Goal: Task Accomplishment & Management: Use online tool/utility

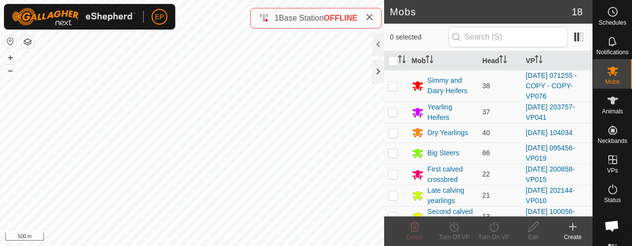
click at [28, 43] on button "button" at bounding box center [28, 42] width 12 height 12
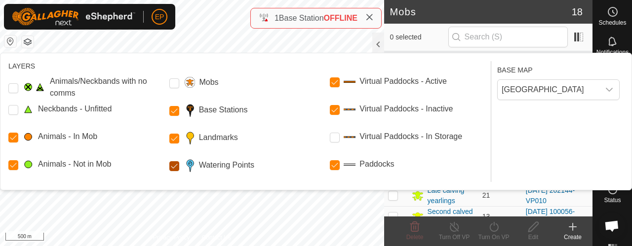
click at [174, 167] on Points "Watering Points" at bounding box center [174, 166] width 10 height 10
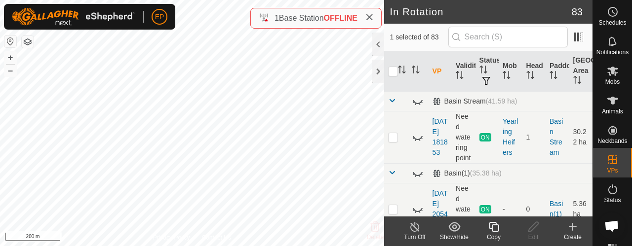
click at [493, 227] on icon at bounding box center [494, 227] width 12 height 12
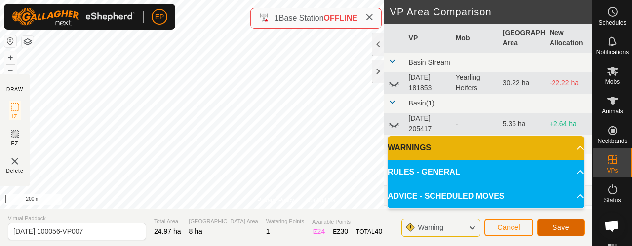
click at [560, 226] on span "Save" at bounding box center [561, 228] width 17 height 8
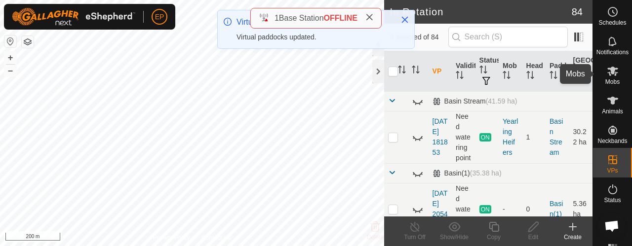
click at [607, 74] on icon at bounding box center [613, 71] width 12 height 12
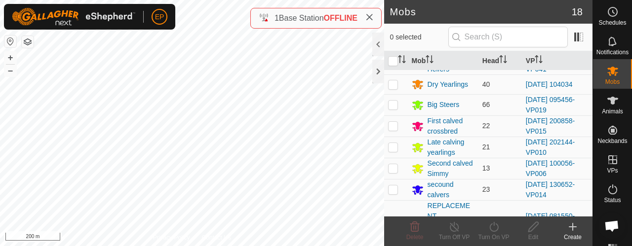
scroll to position [49, 0]
click at [393, 167] on p-checkbox at bounding box center [393, 167] width 10 height 8
checkbox input "true"
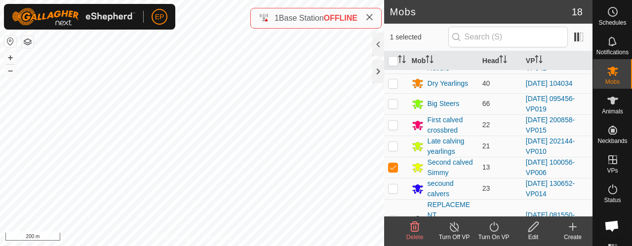
click at [491, 230] on icon at bounding box center [494, 227] width 12 height 12
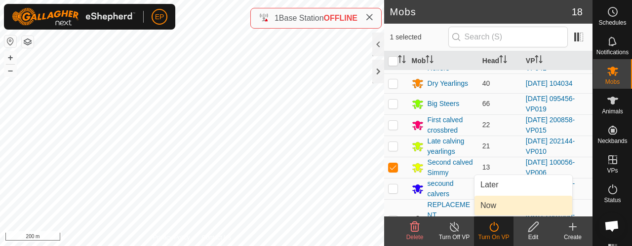
click at [488, 210] on link "Now" at bounding box center [524, 206] width 98 height 20
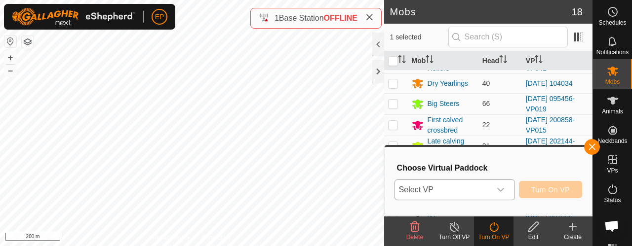
click at [494, 193] on div "dropdown trigger" at bounding box center [501, 190] width 20 height 20
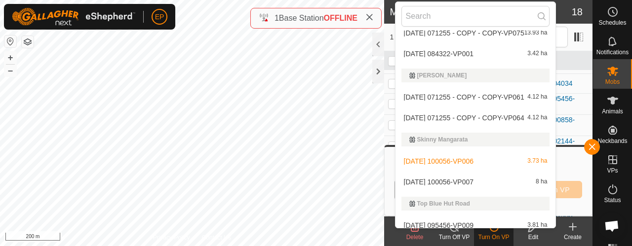
scroll to position [1986, 0]
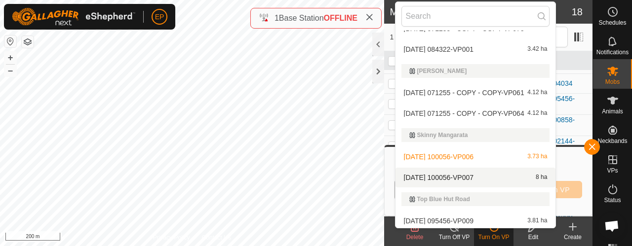
click at [512, 178] on li "[DATE] 100056-VP007 8 ha" at bounding box center [476, 178] width 160 height 20
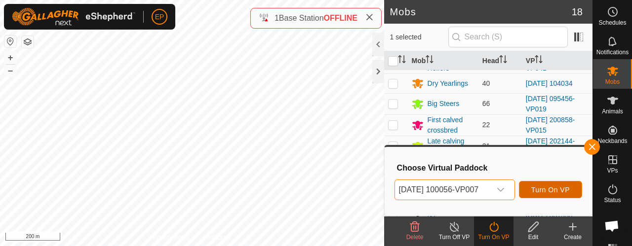
click at [548, 188] on span "Turn On VP" at bounding box center [550, 190] width 39 height 8
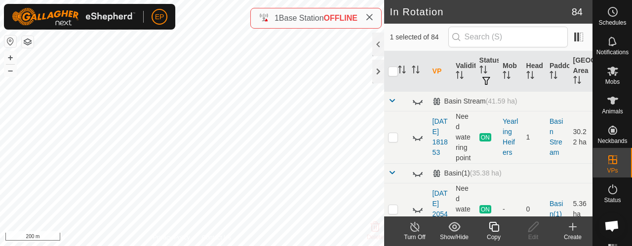
click at [492, 225] on icon at bounding box center [494, 227] width 10 height 10
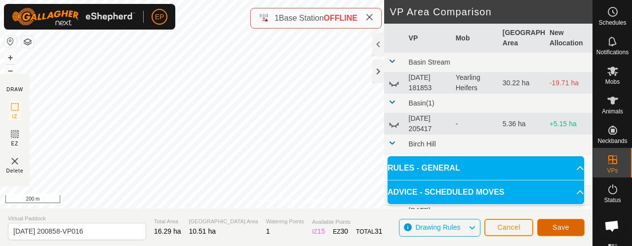
click at [555, 225] on span "Save" at bounding box center [561, 228] width 17 height 8
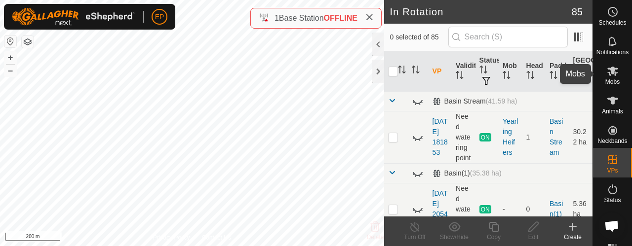
click at [611, 72] on icon at bounding box center [613, 71] width 12 height 12
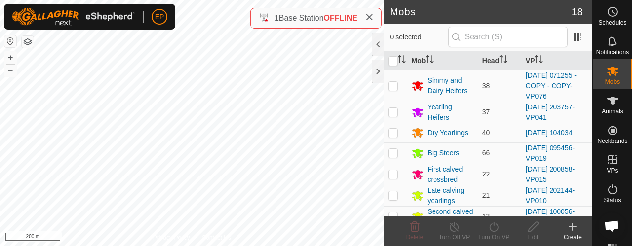
click at [391, 172] on p-checkbox at bounding box center [393, 174] width 10 height 8
checkbox input "true"
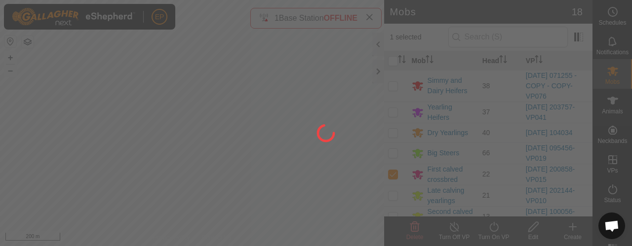
click at [491, 230] on div at bounding box center [316, 123] width 632 height 246
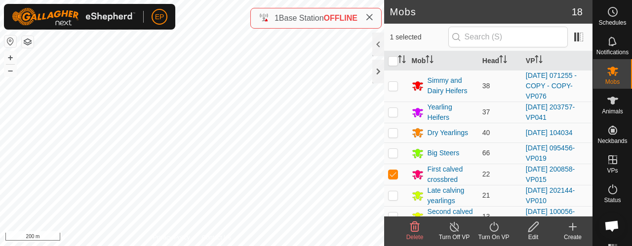
click at [495, 228] on icon at bounding box center [494, 227] width 12 height 12
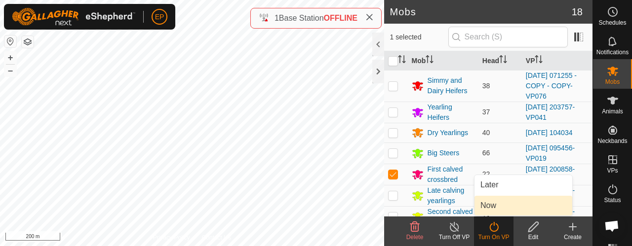
click at [488, 210] on link "Now" at bounding box center [524, 206] width 98 height 20
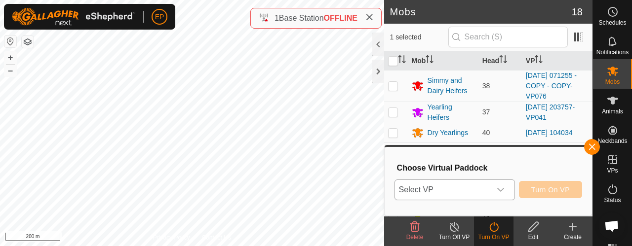
click at [475, 193] on span "Select VP" at bounding box center [443, 190] width 96 height 20
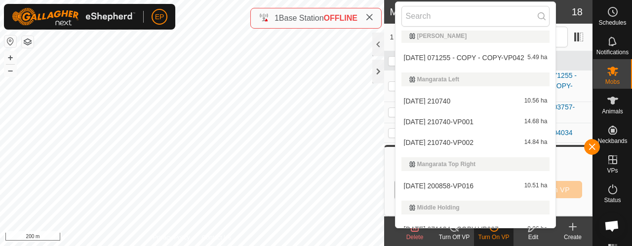
scroll to position [1454, 0]
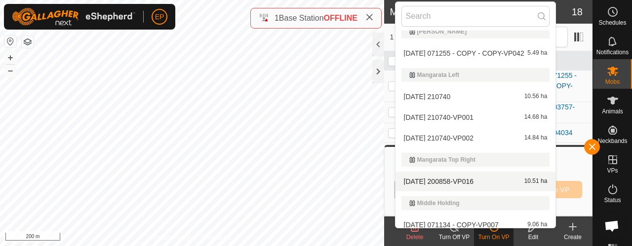
click at [475, 178] on li "[DATE] 200858-VP016 10.51 ha" at bounding box center [476, 182] width 160 height 20
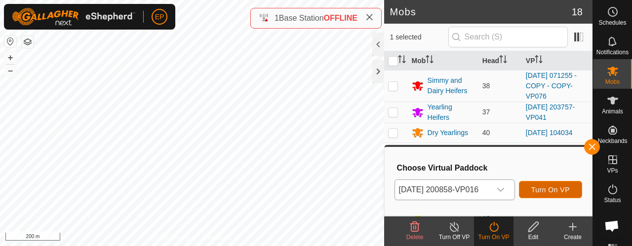
click at [539, 188] on span "Turn On VP" at bounding box center [550, 190] width 39 height 8
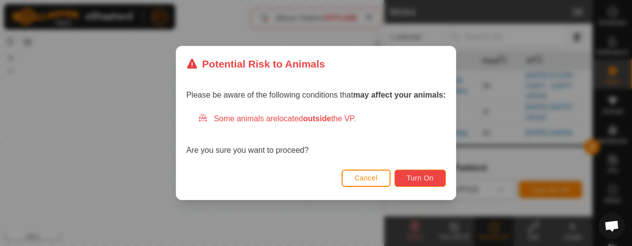
click at [423, 182] on button "Turn On" at bounding box center [420, 178] width 51 height 17
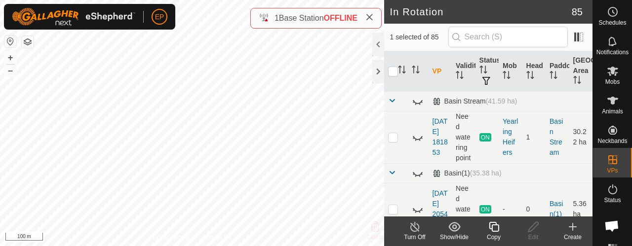
checkbox input "true"
checkbox input "false"
checkbox input "true"
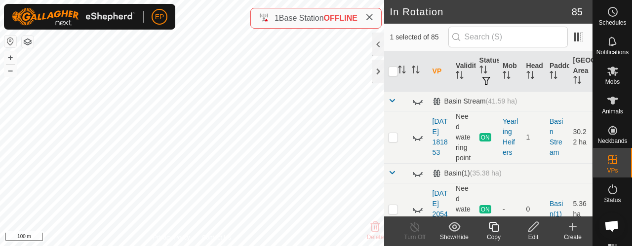
checkbox input "true"
checkbox input "false"
checkbox input "true"
click at [497, 226] on icon at bounding box center [494, 227] width 12 height 12
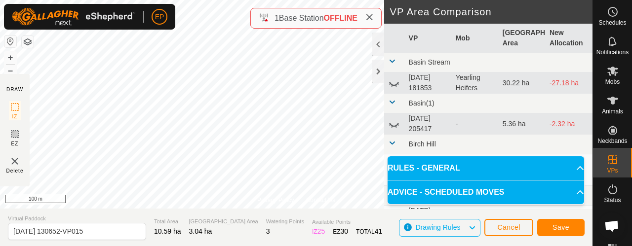
click at [397, 124] on icon at bounding box center [397, 124] width 1 height 1
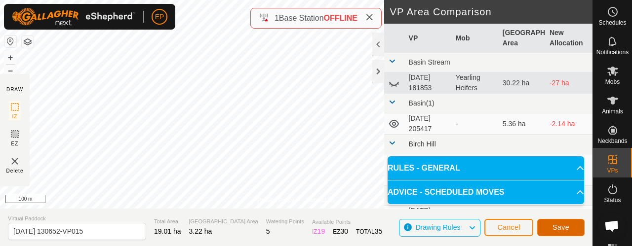
click at [571, 227] on button "Save" at bounding box center [560, 227] width 47 height 17
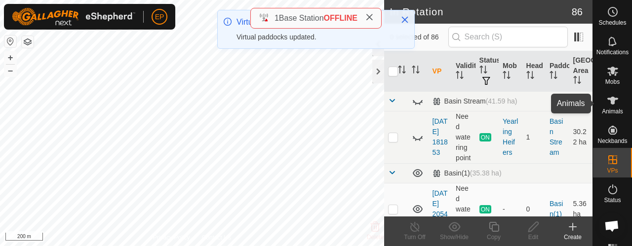
click at [605, 107] on es-animals-svg-icon at bounding box center [613, 101] width 18 height 16
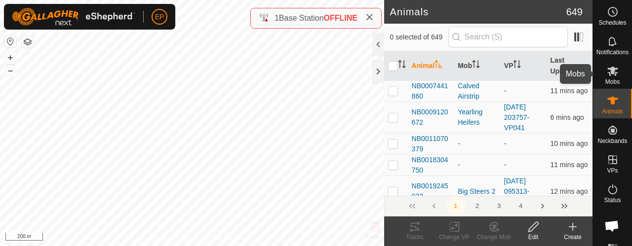
click at [612, 75] on icon at bounding box center [613, 71] width 12 height 12
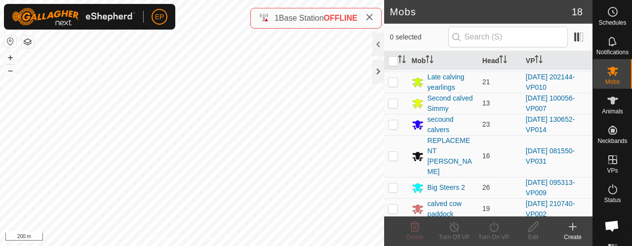
scroll to position [115, 0]
click at [395, 123] on p-checkbox at bounding box center [393, 123] width 10 height 8
checkbox input "true"
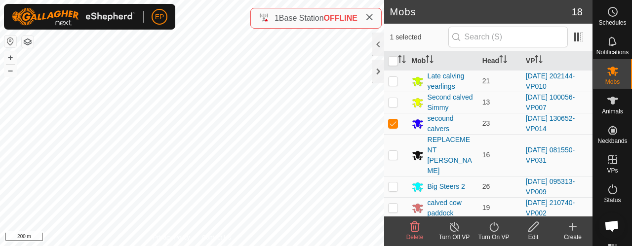
click at [494, 233] on icon at bounding box center [494, 227] width 12 height 12
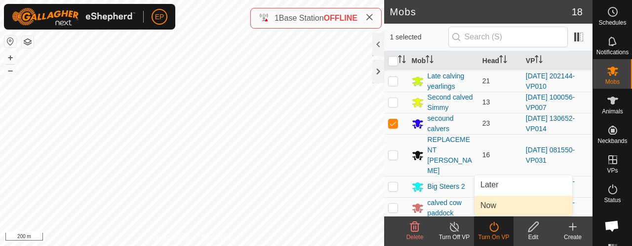
click at [489, 211] on link "Now" at bounding box center [524, 206] width 98 height 20
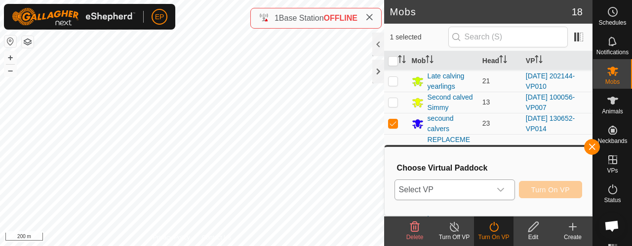
click at [455, 192] on span "Select VP" at bounding box center [443, 190] width 96 height 20
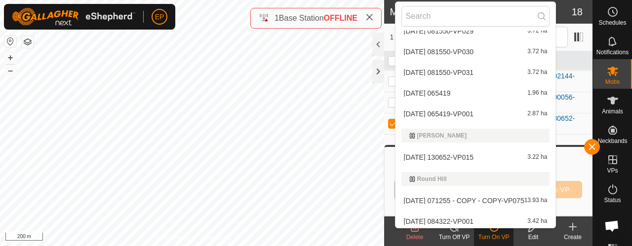
scroll to position [1928, 0]
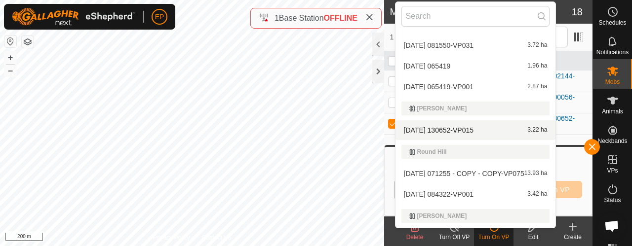
click at [439, 127] on li "[DATE] 130652-VP015 3.22 ha" at bounding box center [476, 130] width 160 height 20
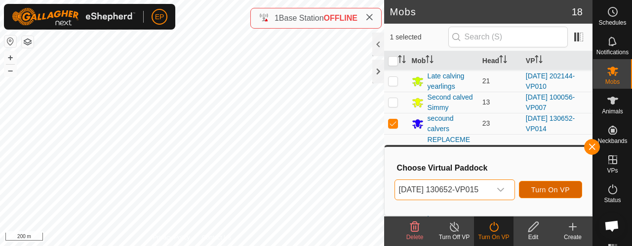
click at [556, 189] on span "Turn On VP" at bounding box center [550, 190] width 39 height 8
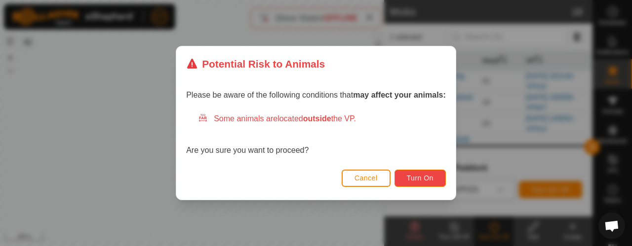
click at [426, 176] on span "Turn On" at bounding box center [420, 178] width 27 height 8
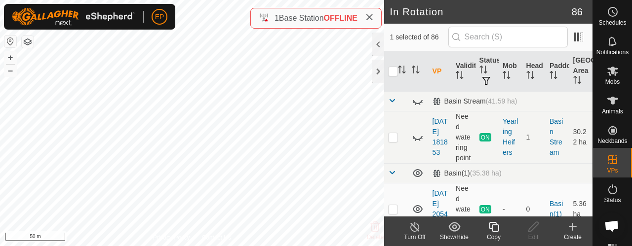
checkbox input "false"
checkbox input "true"
checkbox input "false"
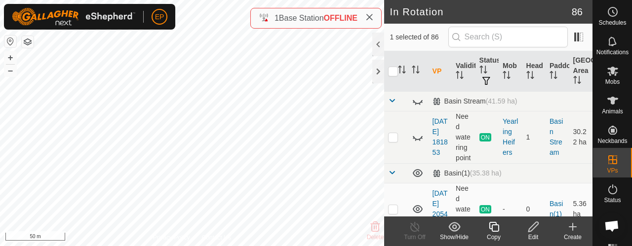
checkbox input "true"
checkbox input "false"
click at [492, 230] on icon at bounding box center [494, 227] width 10 height 10
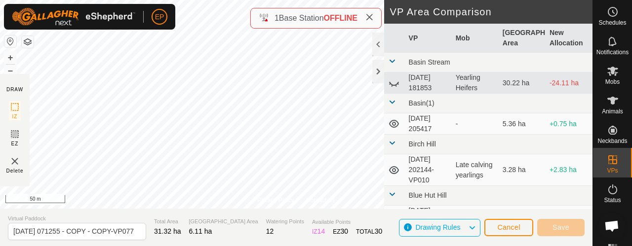
click at [205, 213] on div "Privacy Policy Contact Us NB3604540299 3604540299 Simmy and Dairy Heifers [DATE…" at bounding box center [296, 123] width 593 height 246
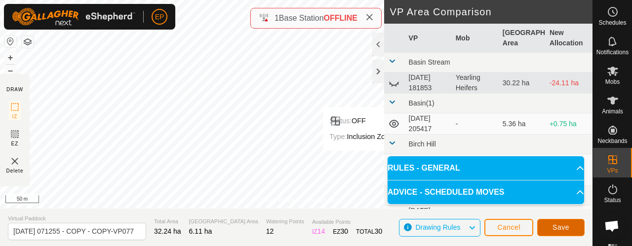
click at [556, 227] on span "Save" at bounding box center [561, 228] width 17 height 8
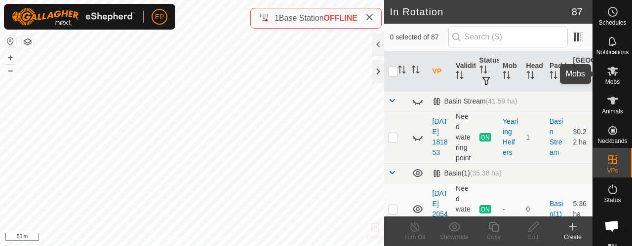
click at [611, 76] on icon at bounding box center [612, 71] width 11 height 9
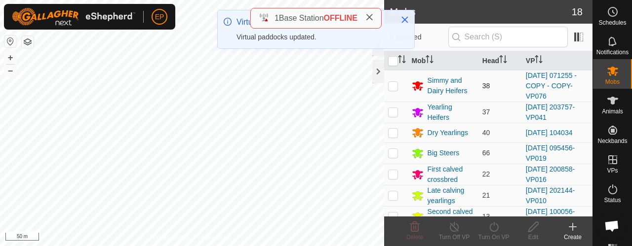
click at [392, 83] on p-checkbox at bounding box center [393, 86] width 10 height 8
checkbox input "true"
click at [493, 225] on icon at bounding box center [494, 227] width 12 height 12
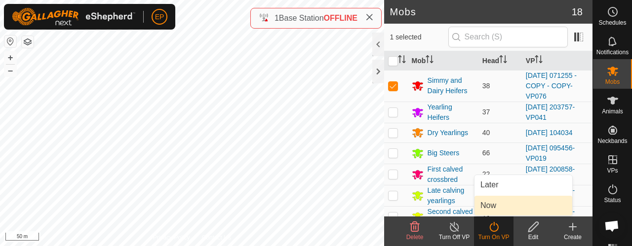
click at [490, 208] on link "Now" at bounding box center [524, 206] width 98 height 20
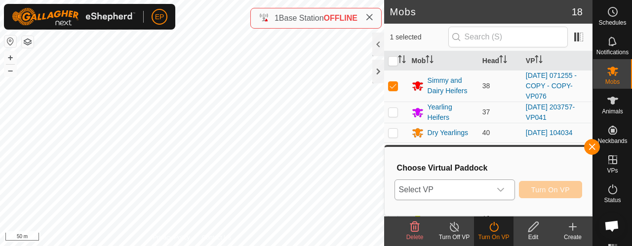
click at [497, 188] on div "dropdown trigger" at bounding box center [501, 190] width 20 height 20
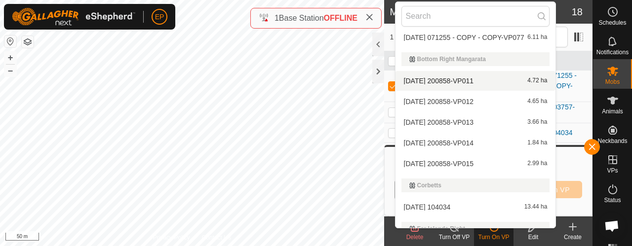
scroll to position [636, 0]
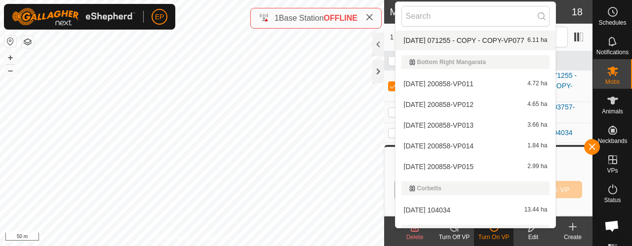
click at [515, 37] on li "[DATE] 071255 - COPY - COPY-VP077 6.11 ha" at bounding box center [476, 41] width 160 height 20
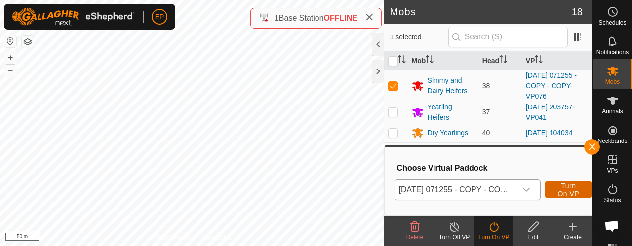
click at [574, 187] on span "Turn On VP" at bounding box center [568, 190] width 23 height 16
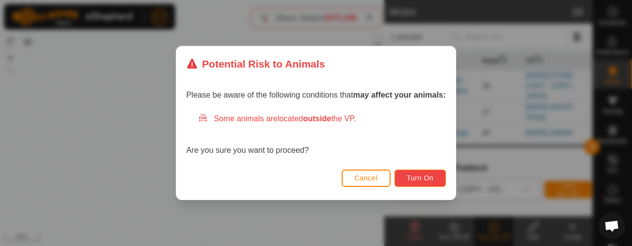
click at [428, 182] on button "Turn On" at bounding box center [420, 178] width 51 height 17
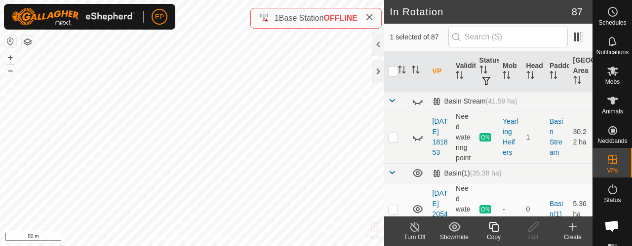
click at [495, 229] on icon at bounding box center [494, 227] width 12 height 12
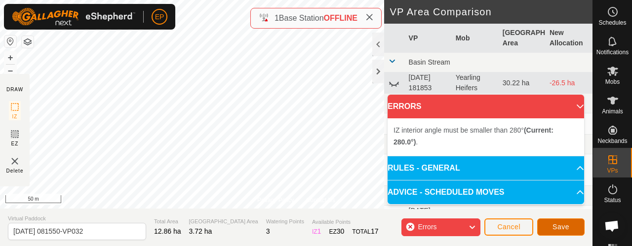
click at [558, 225] on span "Save" at bounding box center [561, 227] width 17 height 8
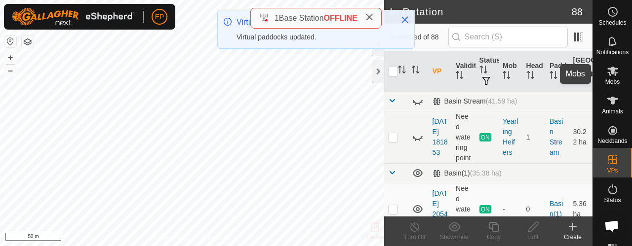
click at [608, 75] on icon at bounding box center [613, 71] width 12 height 12
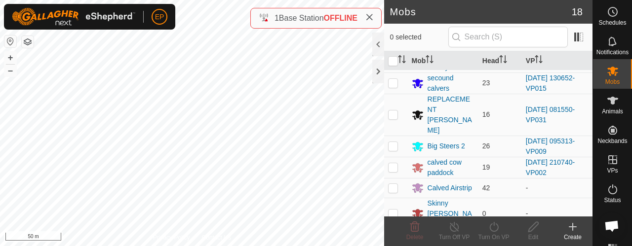
scroll to position [150, 0]
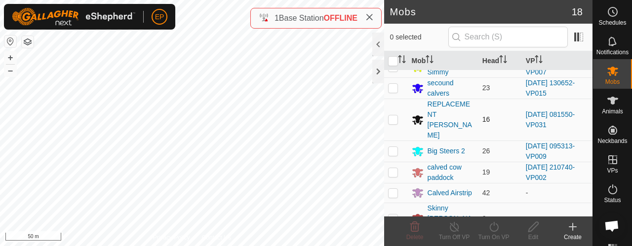
click at [395, 116] on p-checkbox at bounding box center [393, 120] width 10 height 8
checkbox input "true"
click at [495, 230] on icon at bounding box center [494, 227] width 12 height 12
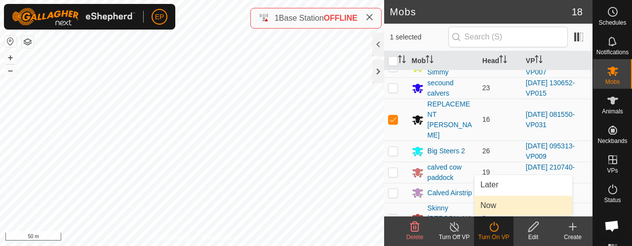
click at [489, 211] on link "Now" at bounding box center [524, 206] width 98 height 20
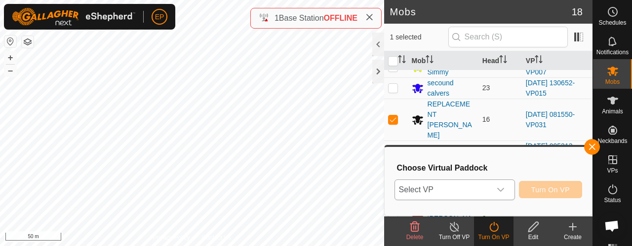
click at [475, 191] on span "Select VP" at bounding box center [443, 190] width 96 height 20
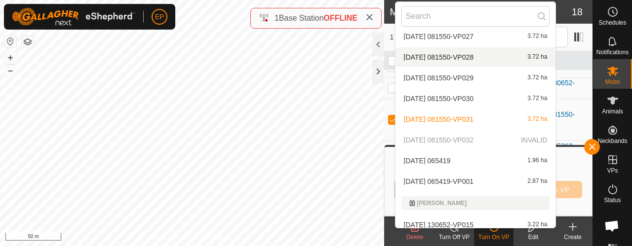
scroll to position [1870, 0]
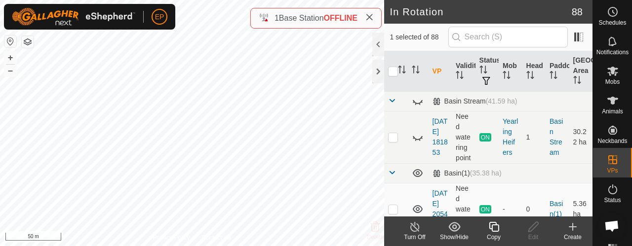
click at [498, 230] on icon at bounding box center [494, 227] width 10 height 10
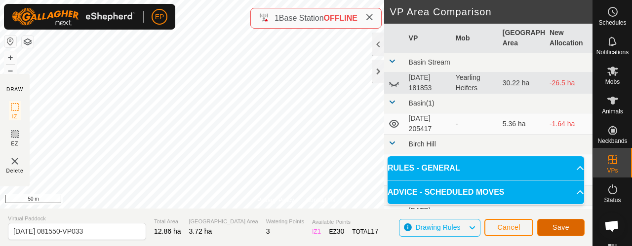
click at [549, 230] on button "Save" at bounding box center [560, 227] width 47 height 17
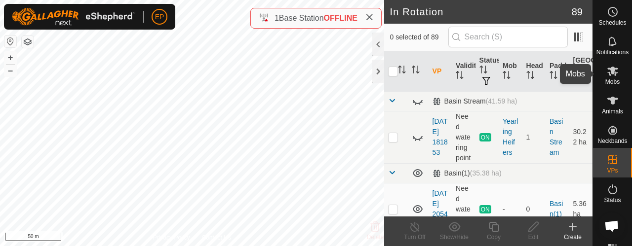
click at [607, 73] on icon at bounding box center [613, 71] width 12 height 12
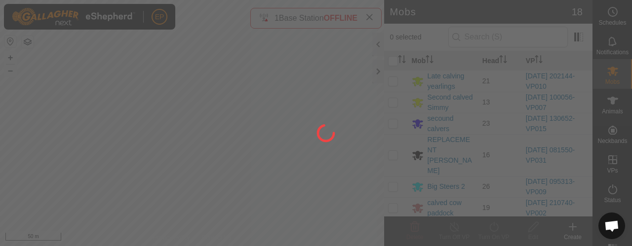
scroll to position [123, 0]
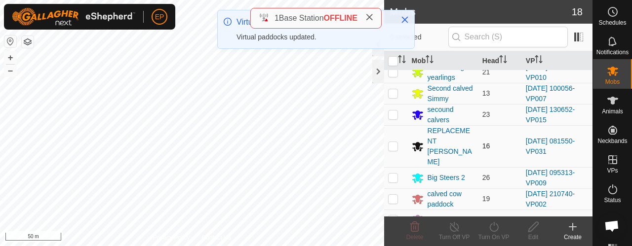
click at [393, 142] on p-checkbox at bounding box center [393, 146] width 10 height 8
checkbox input "true"
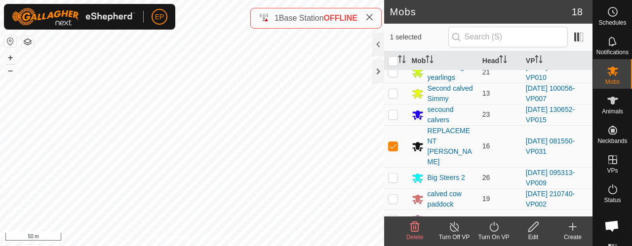
click at [497, 228] on icon at bounding box center [494, 227] width 12 height 12
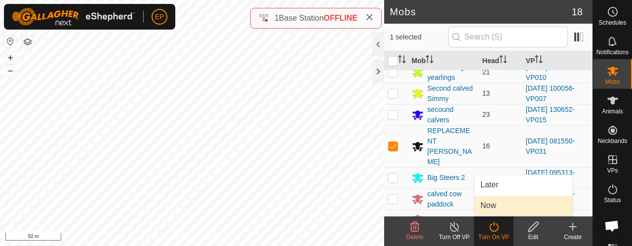
click at [489, 210] on link "Now" at bounding box center [524, 206] width 98 height 20
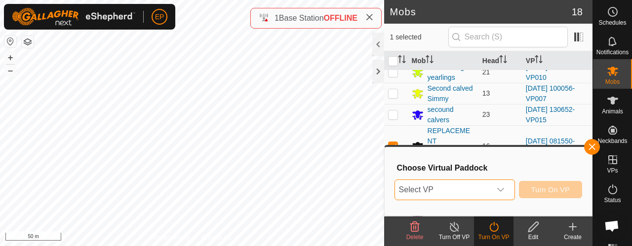
click at [475, 192] on span "Select VP" at bounding box center [443, 190] width 96 height 20
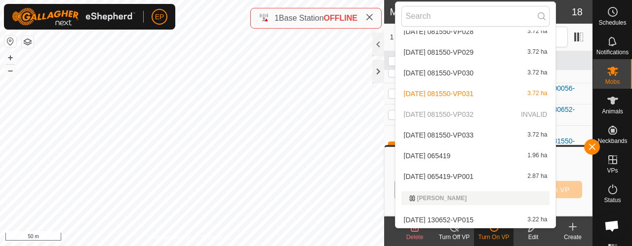
scroll to position [1905, 0]
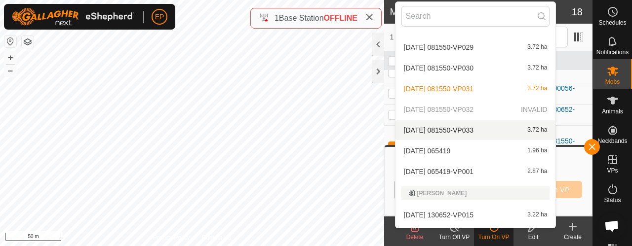
click at [484, 128] on li "[DATE] 081550-VP033 3.72 ha" at bounding box center [476, 130] width 160 height 20
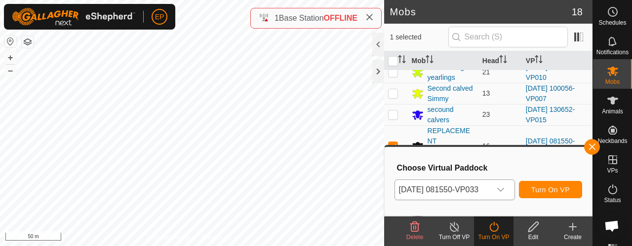
scroll to position [0, 0]
click at [549, 188] on span "Turn On VP" at bounding box center [550, 190] width 39 height 8
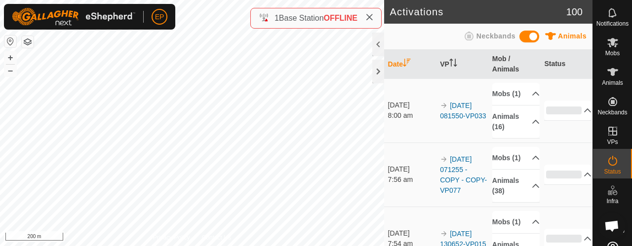
scroll to position [57, 0]
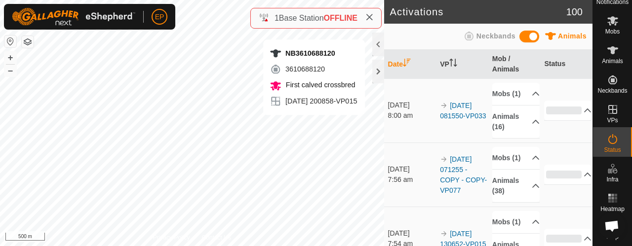
click at [472, 132] on td "[DATE] 081550-VP033" at bounding box center [462, 111] width 52 height 64
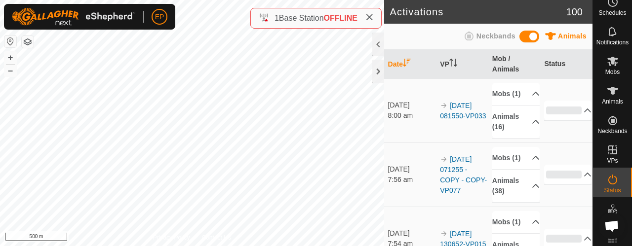
scroll to position [2, 0]
